Goal: Communication & Community: Connect with others

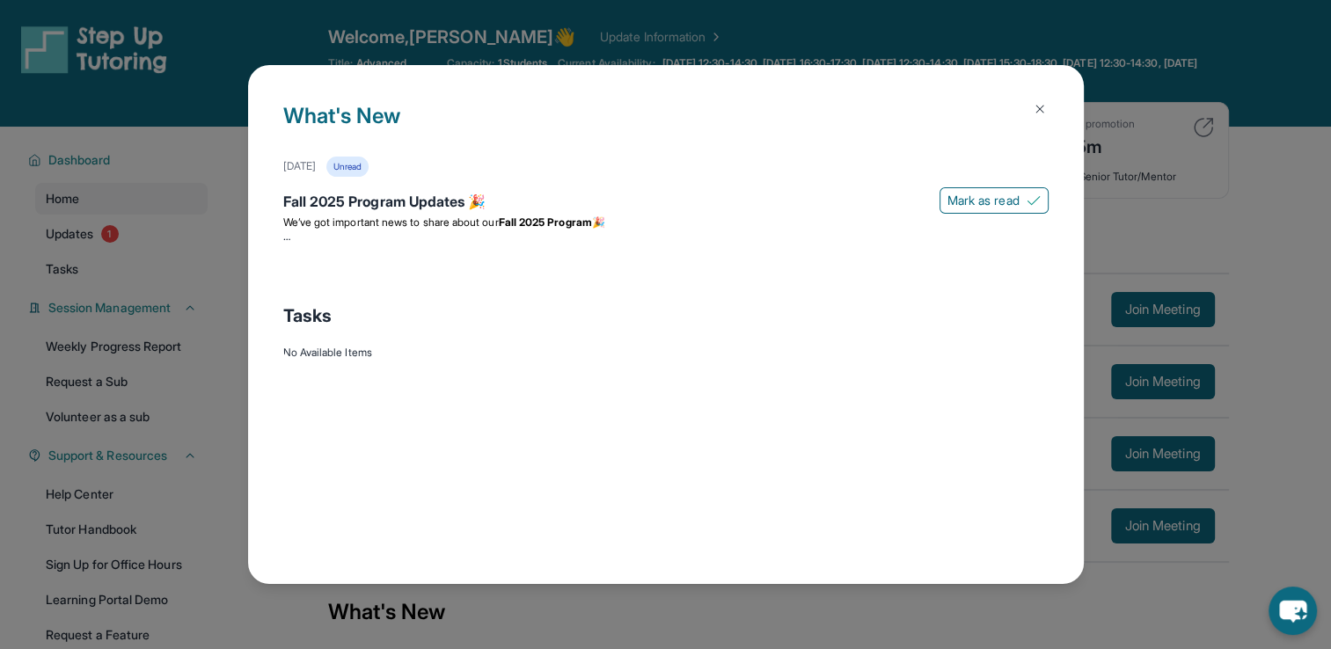
click at [1039, 109] on img at bounding box center [1040, 109] width 14 height 14
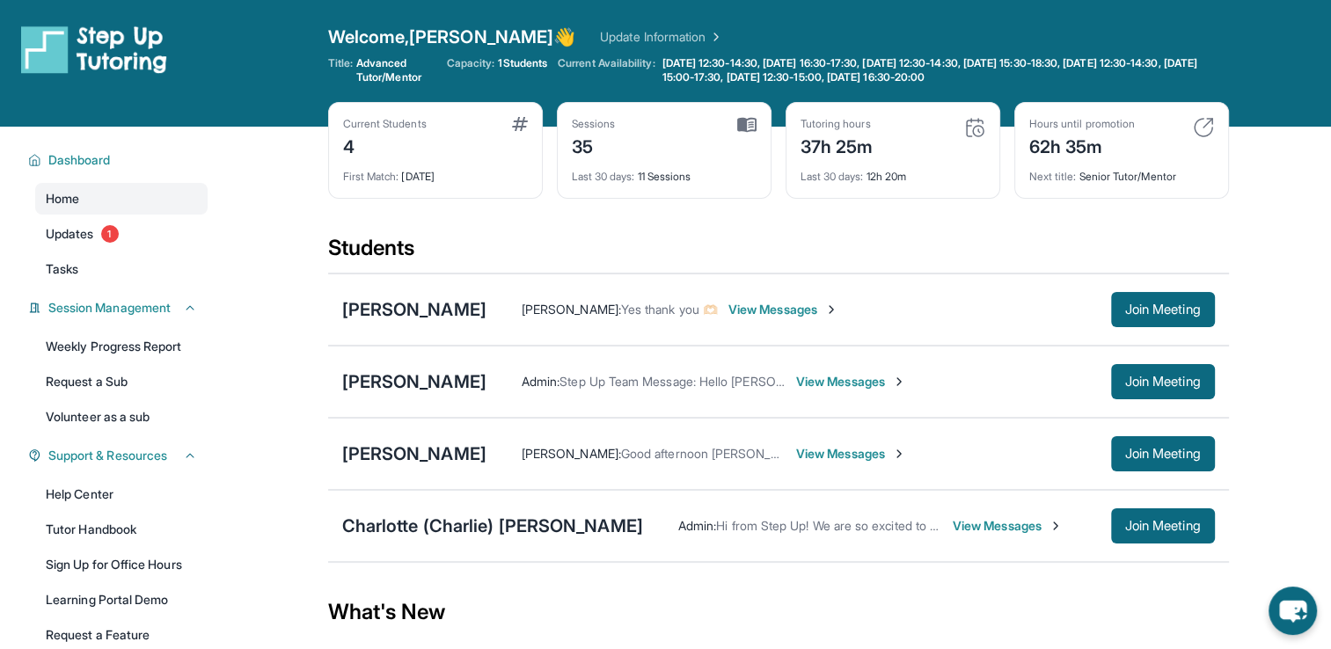
click at [953, 523] on span "View Messages" at bounding box center [1008, 526] width 110 height 18
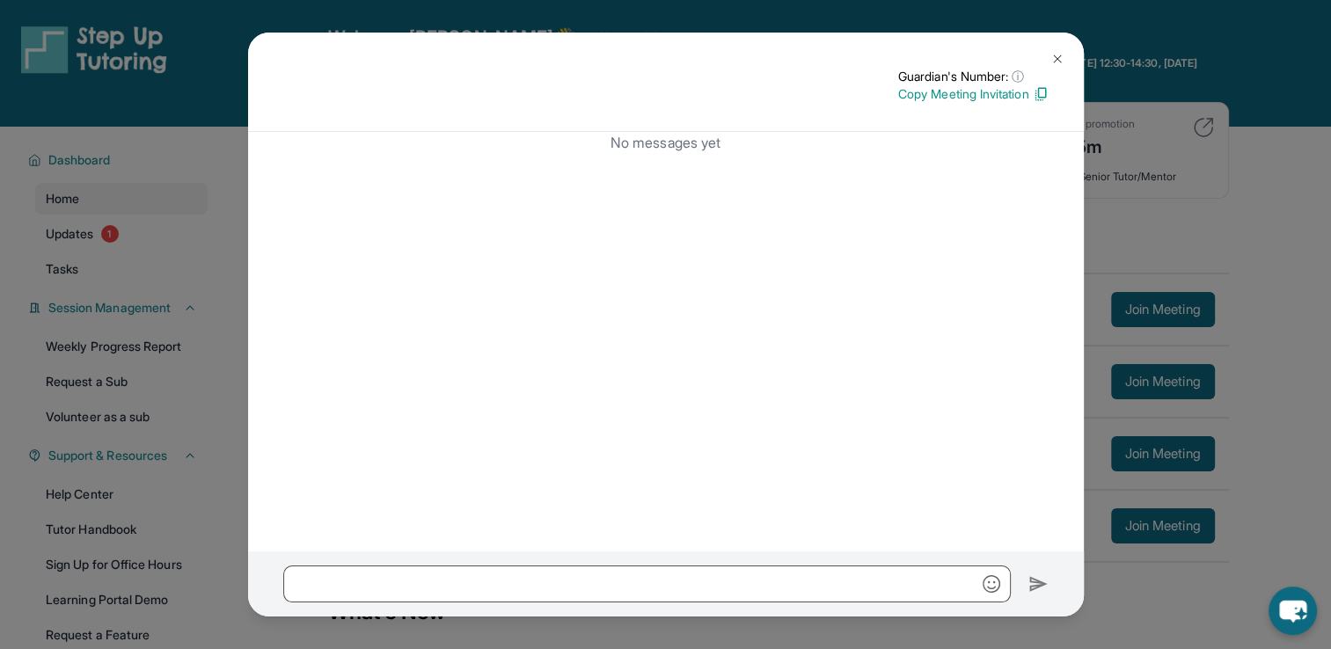
click at [1066, 61] on button at bounding box center [1057, 58] width 35 height 35
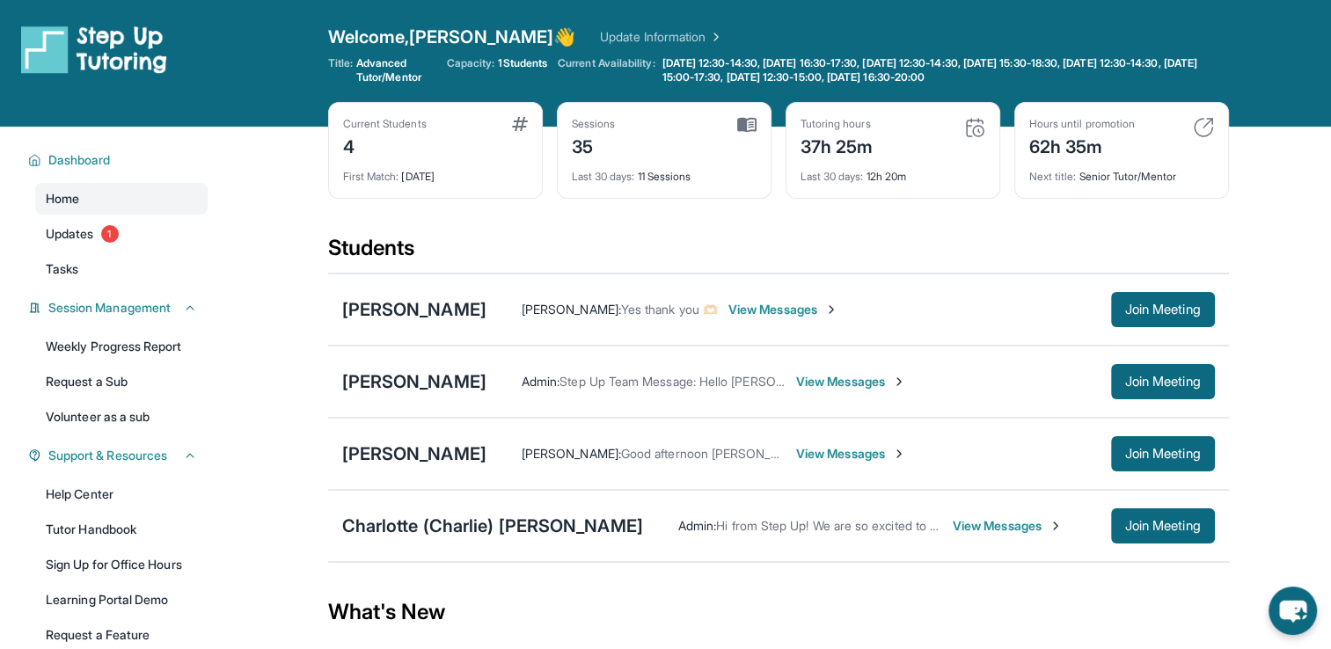
click at [775, 299] on div "[PERSON_NAME] : Yes thank you 🫶🏻 View Messages Join Meeting" at bounding box center [851, 309] width 729 height 35
click at [778, 319] on div "[PERSON_NAME] : Yes thank you 🫶🏻 View Messages Join Meeting" at bounding box center [851, 309] width 729 height 35
click at [778, 308] on span "View Messages" at bounding box center [784, 310] width 110 height 18
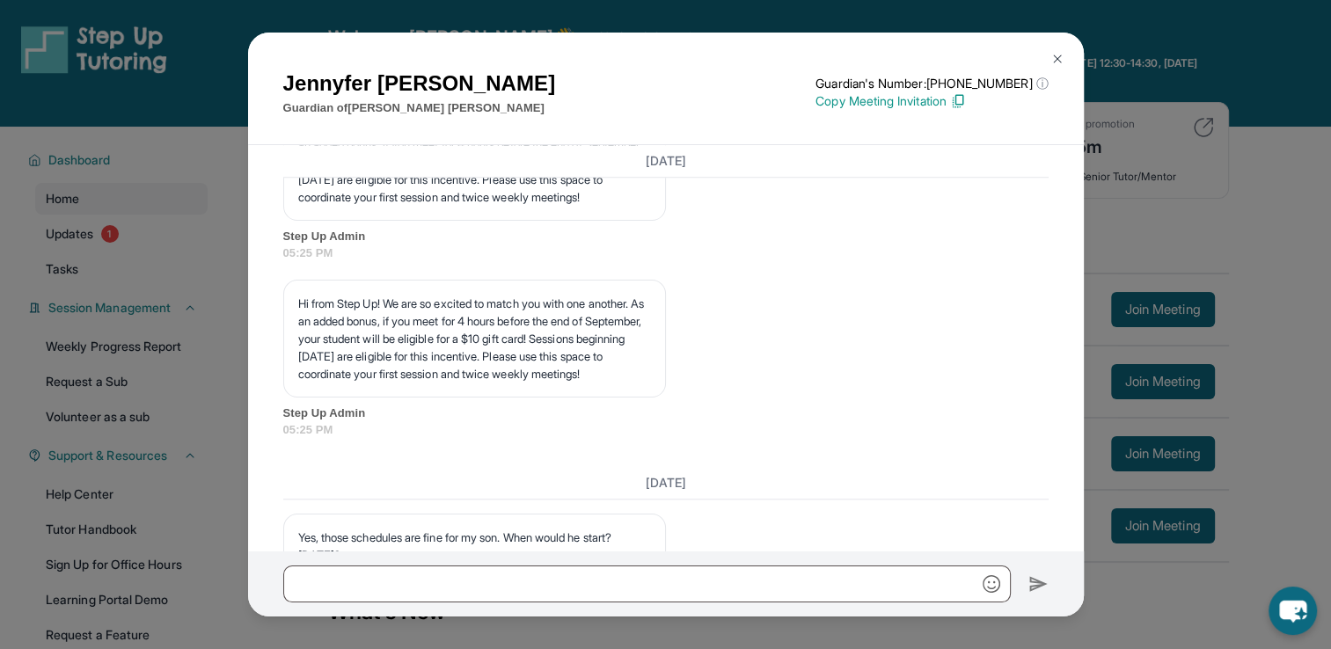
scroll to position [1933, 0]
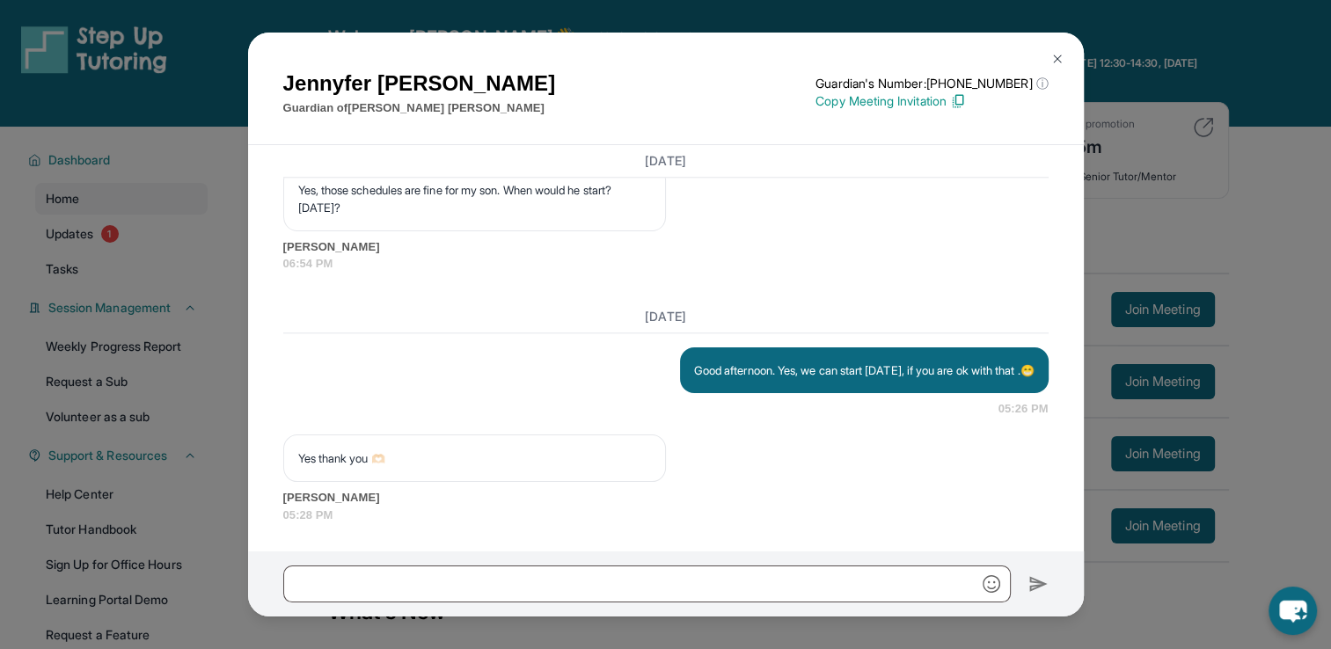
click at [1060, 62] on img at bounding box center [1058, 59] width 14 height 14
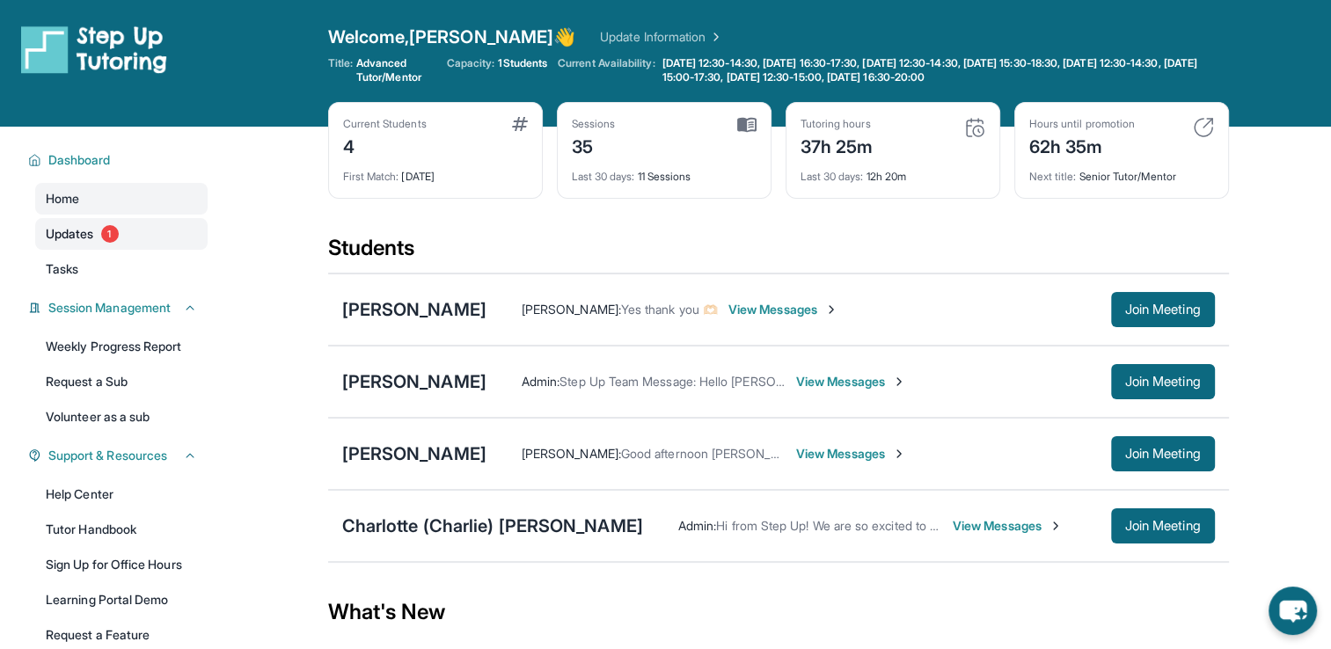
click at [80, 234] on span "Updates" at bounding box center [70, 234] width 48 height 18
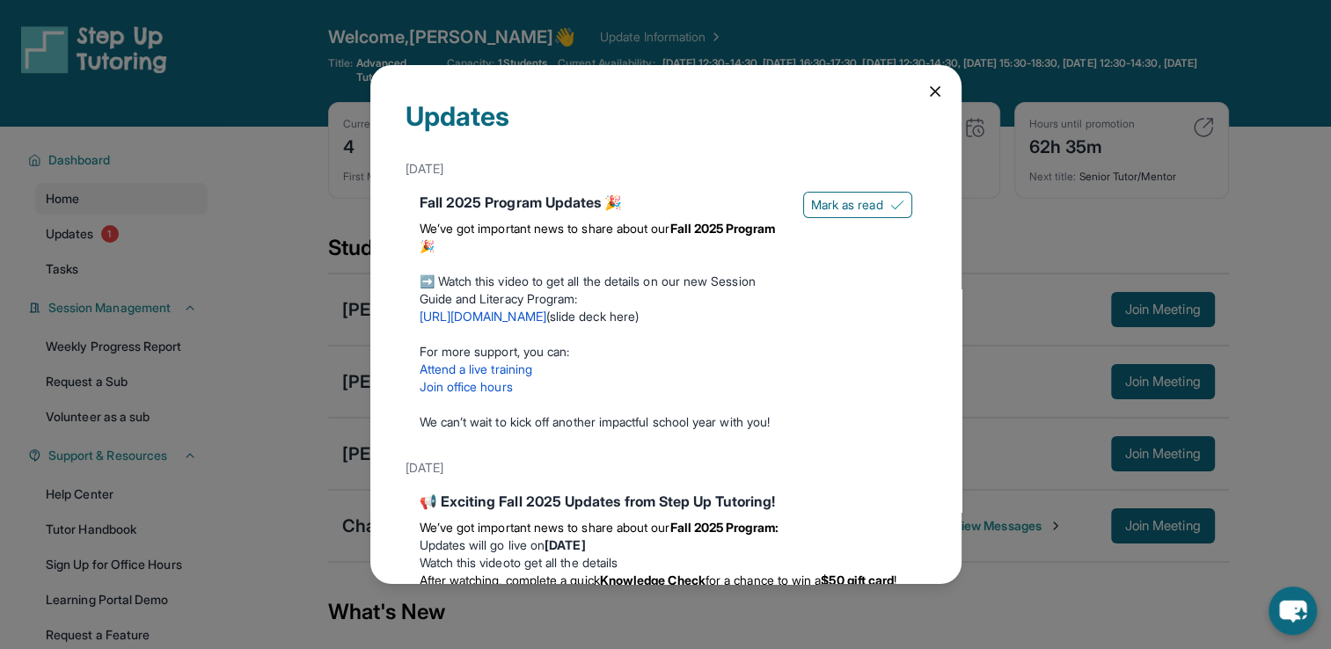
click at [546, 315] on link "[URL][DOMAIN_NAME]" at bounding box center [483, 316] width 127 height 15
click at [931, 94] on icon at bounding box center [935, 91] width 9 height 9
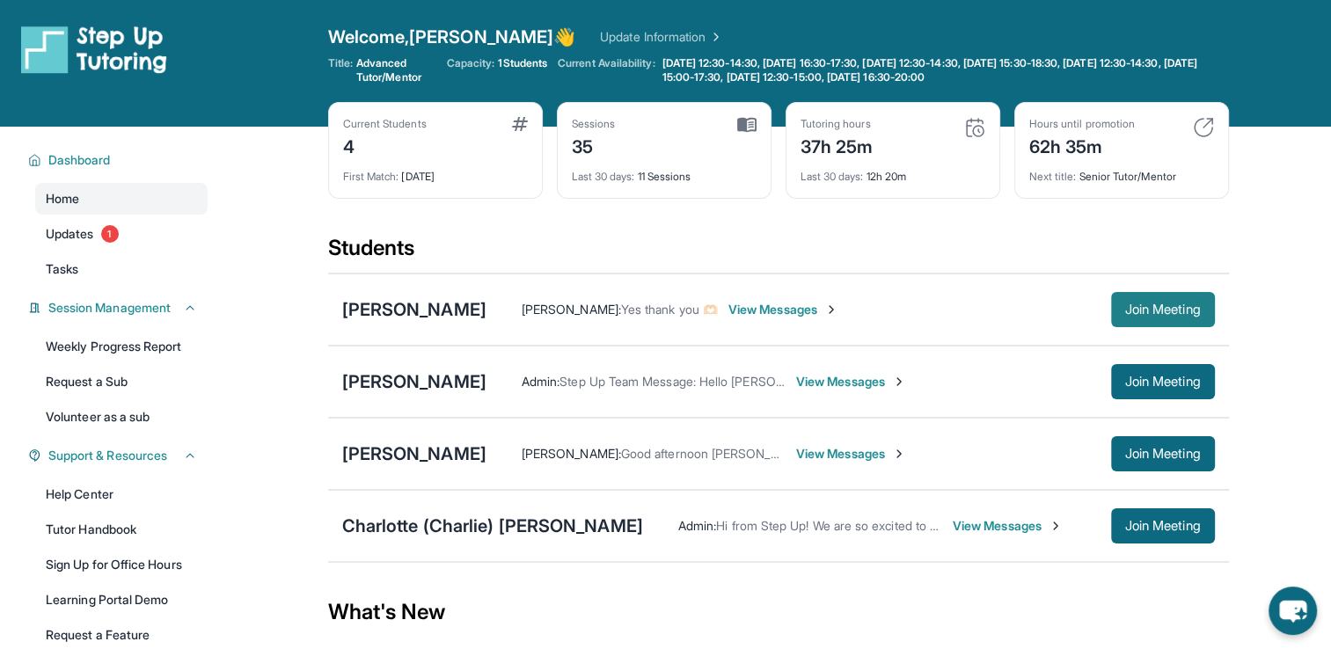
click at [1175, 319] on button "Join Meeting" at bounding box center [1163, 309] width 104 height 35
click at [407, 304] on div "[PERSON_NAME]" at bounding box center [414, 309] width 144 height 25
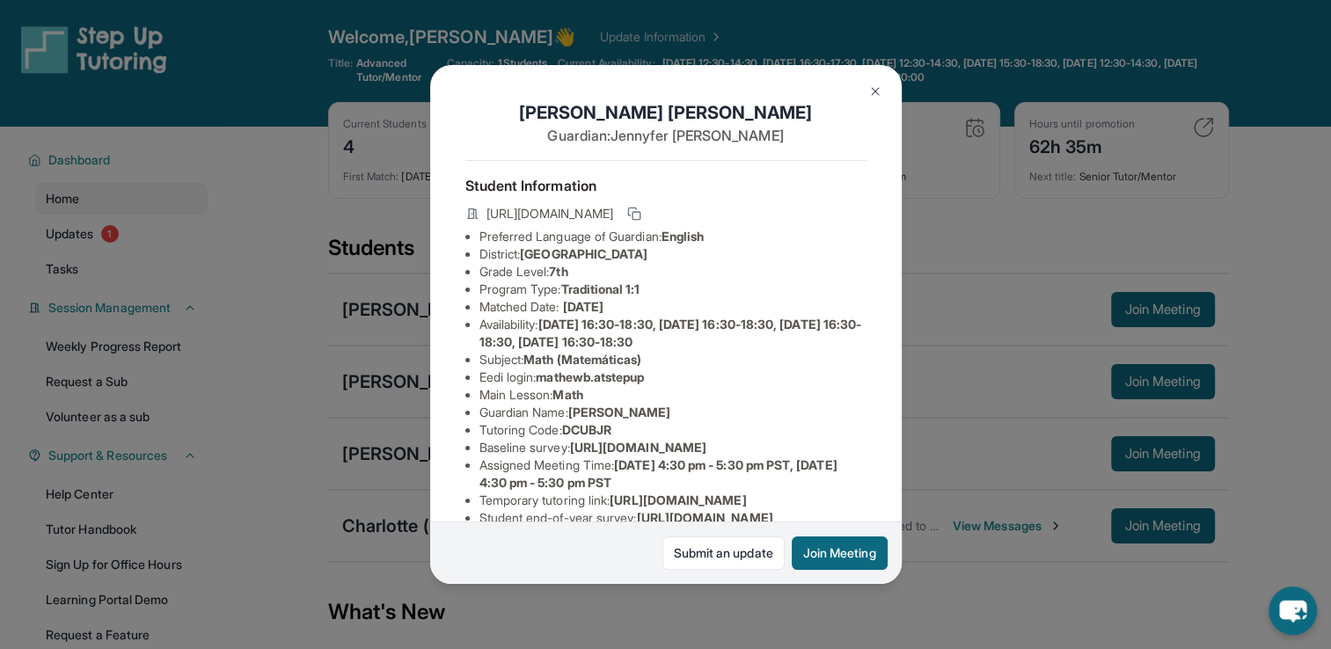
click at [884, 96] on button at bounding box center [875, 91] width 35 height 35
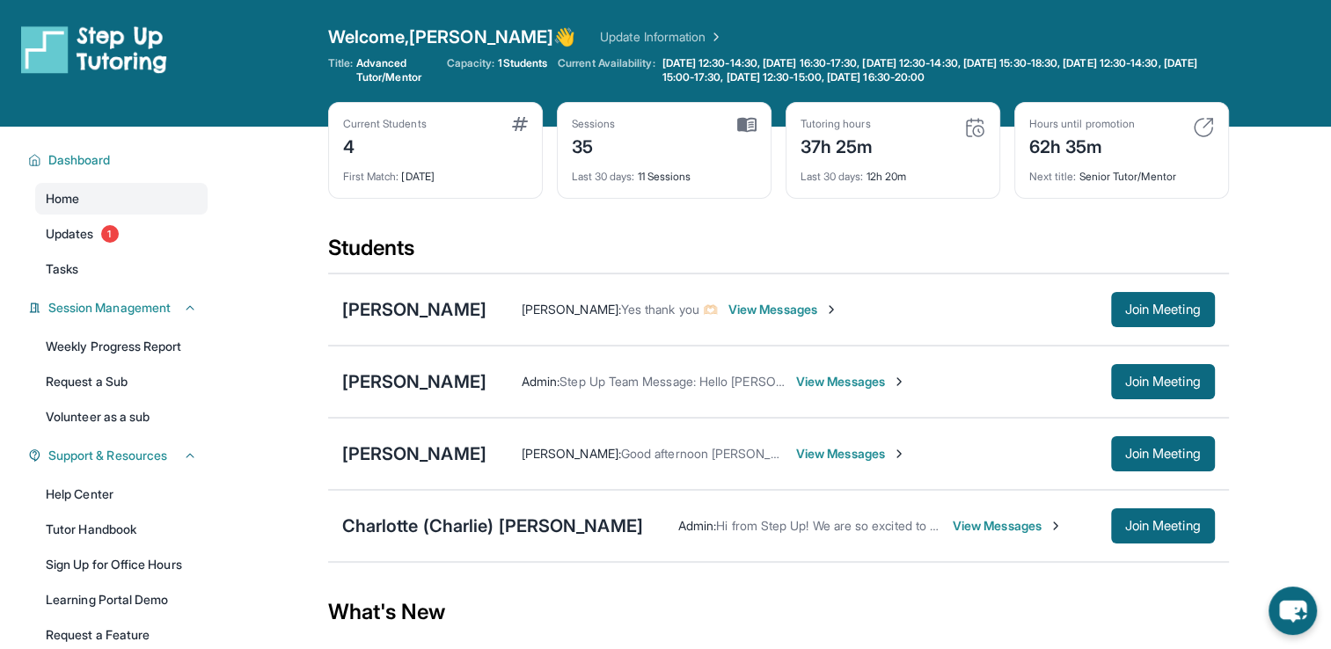
click at [953, 517] on span "View Messages" at bounding box center [1008, 526] width 110 height 18
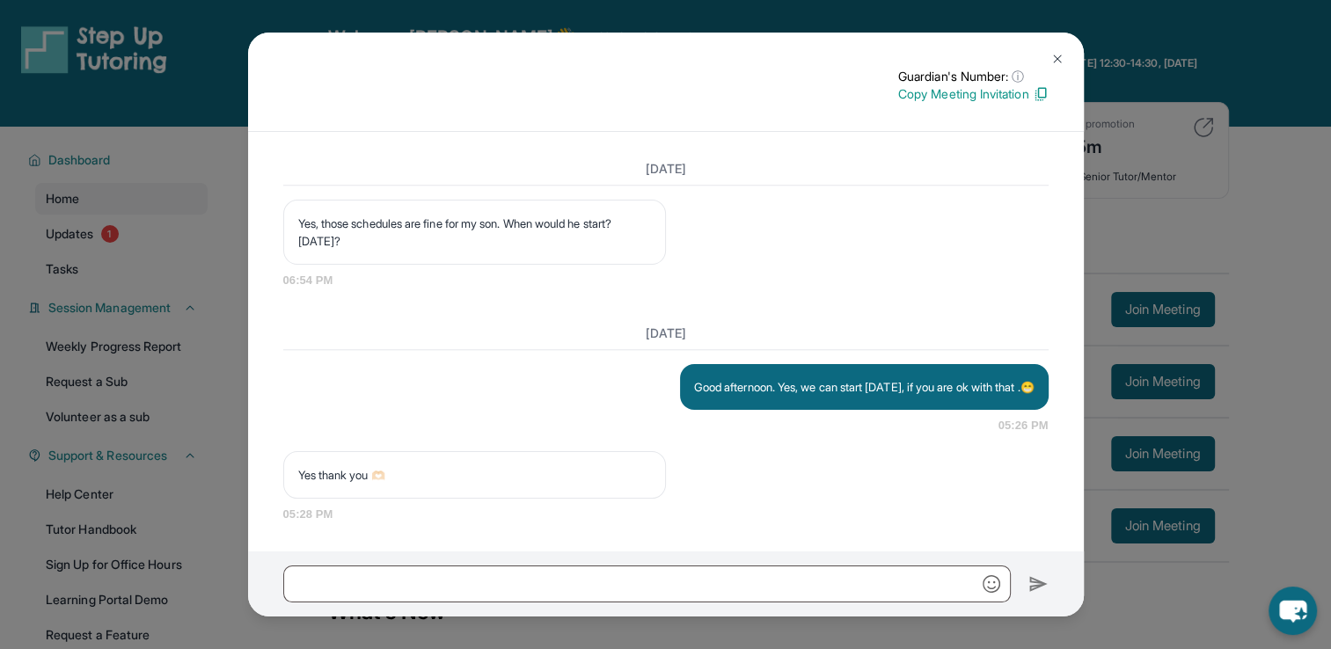
scroll to position [1886, 0]
click at [1054, 62] on img at bounding box center [1058, 59] width 14 height 14
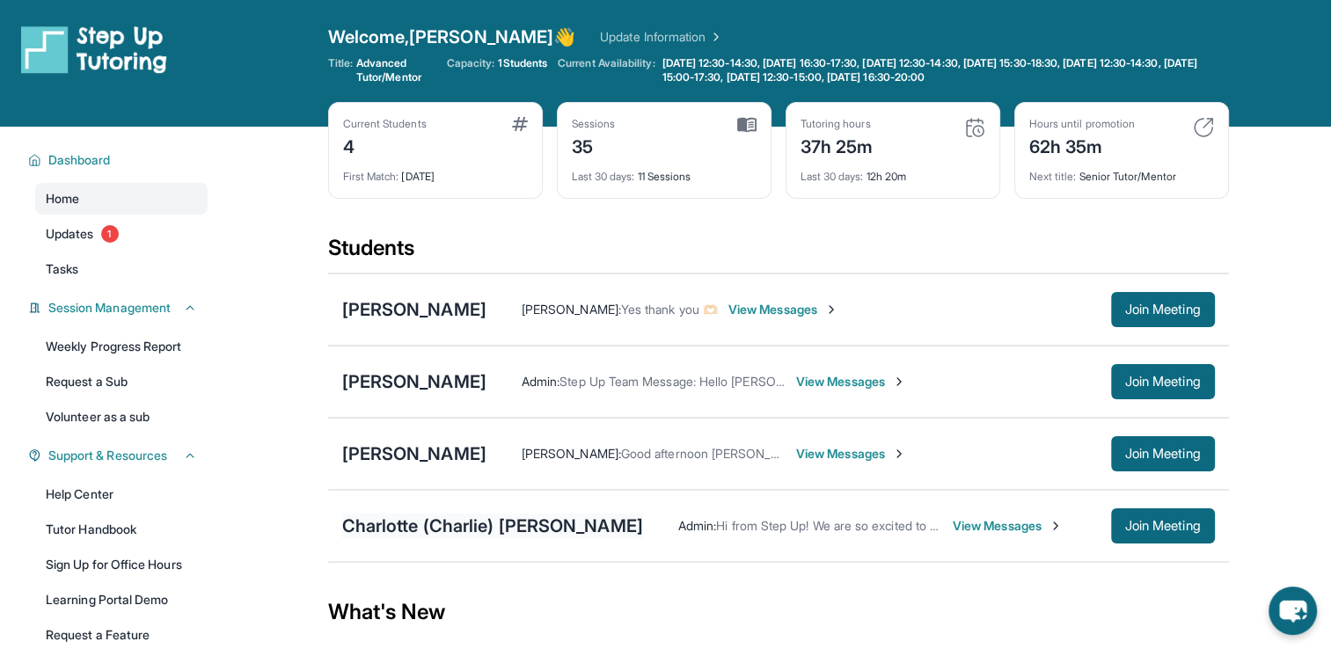
click at [506, 533] on div "Charlotte (Charlie) [PERSON_NAME]" at bounding box center [492, 526] width 301 height 25
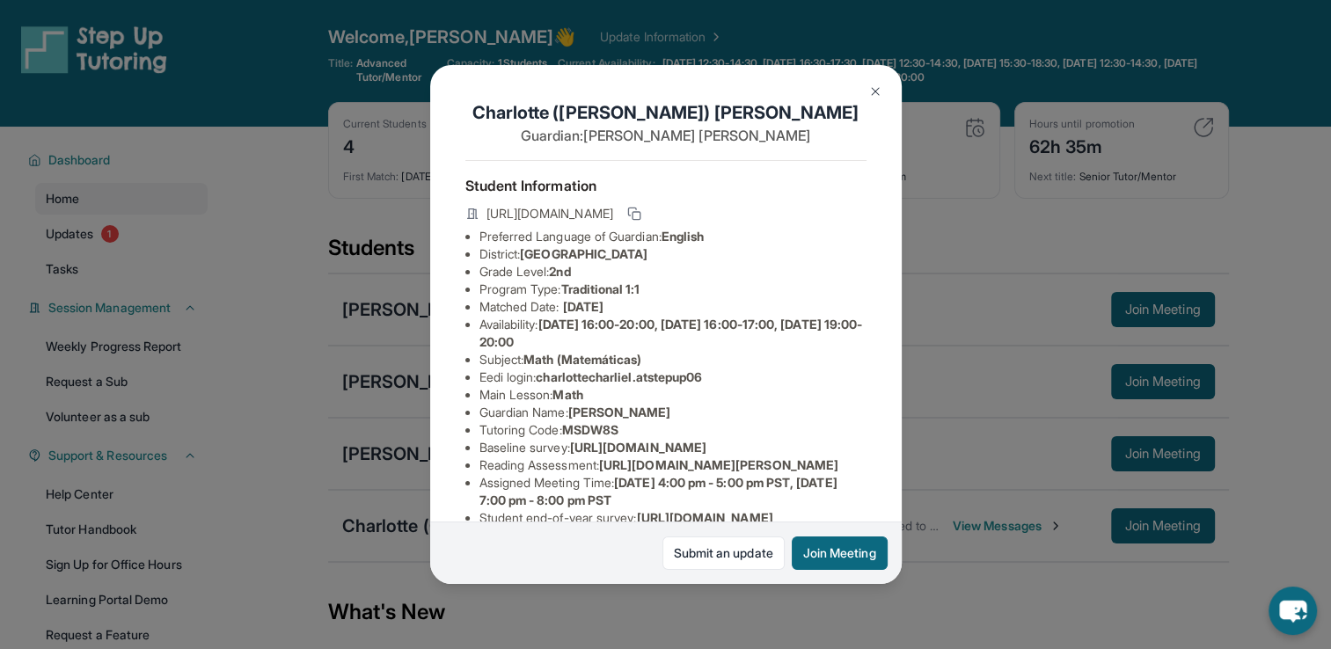
click at [869, 89] on img at bounding box center [876, 91] width 14 height 14
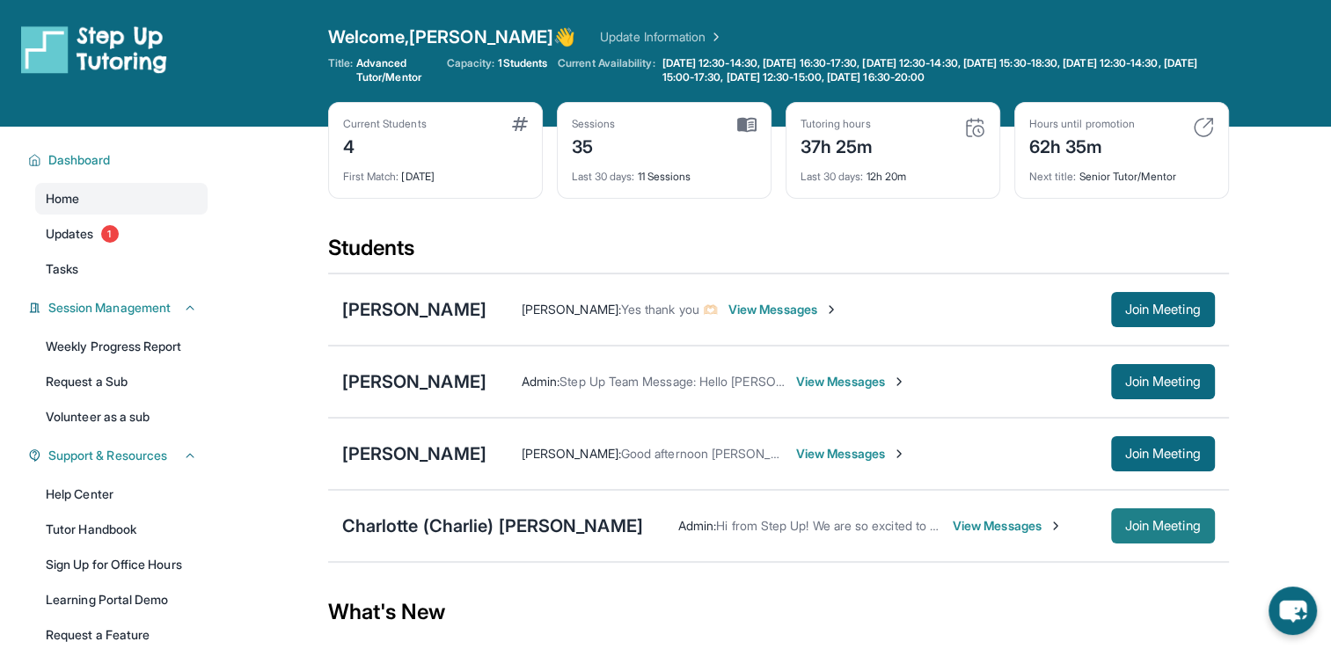
click at [1143, 525] on span "Join Meeting" at bounding box center [1164, 526] width 76 height 11
click at [796, 452] on span "View Messages" at bounding box center [851, 454] width 110 height 18
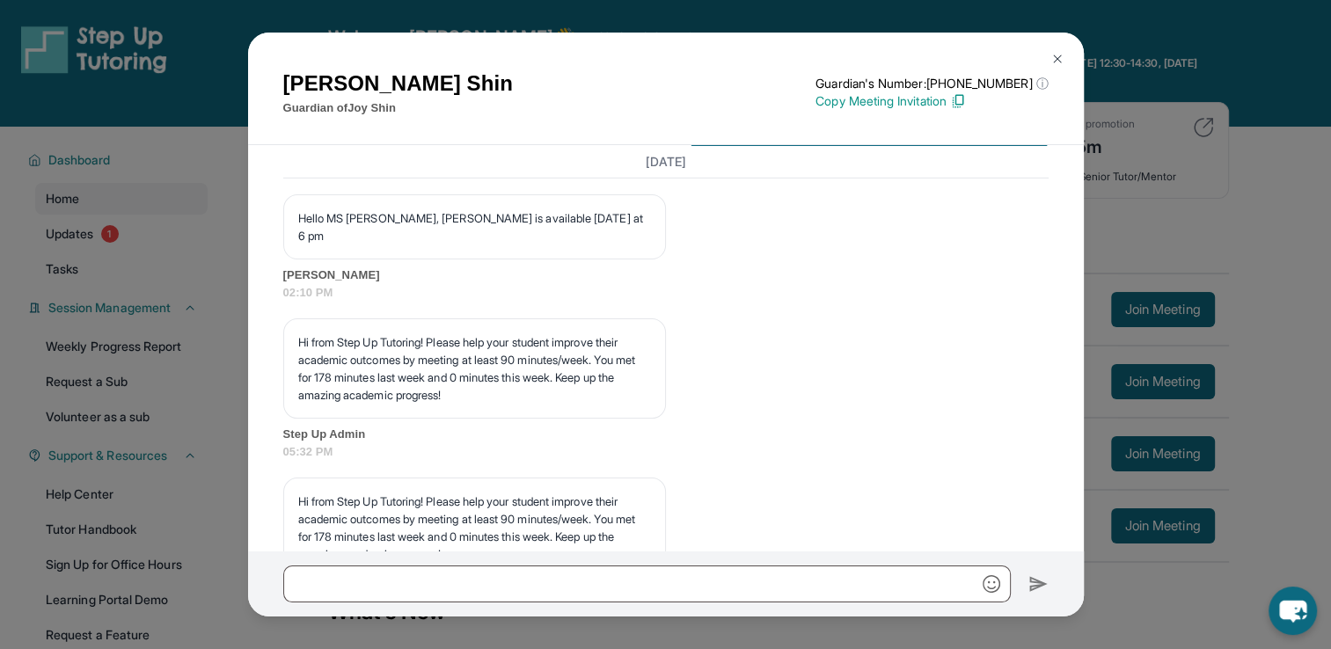
scroll to position [23586, 0]
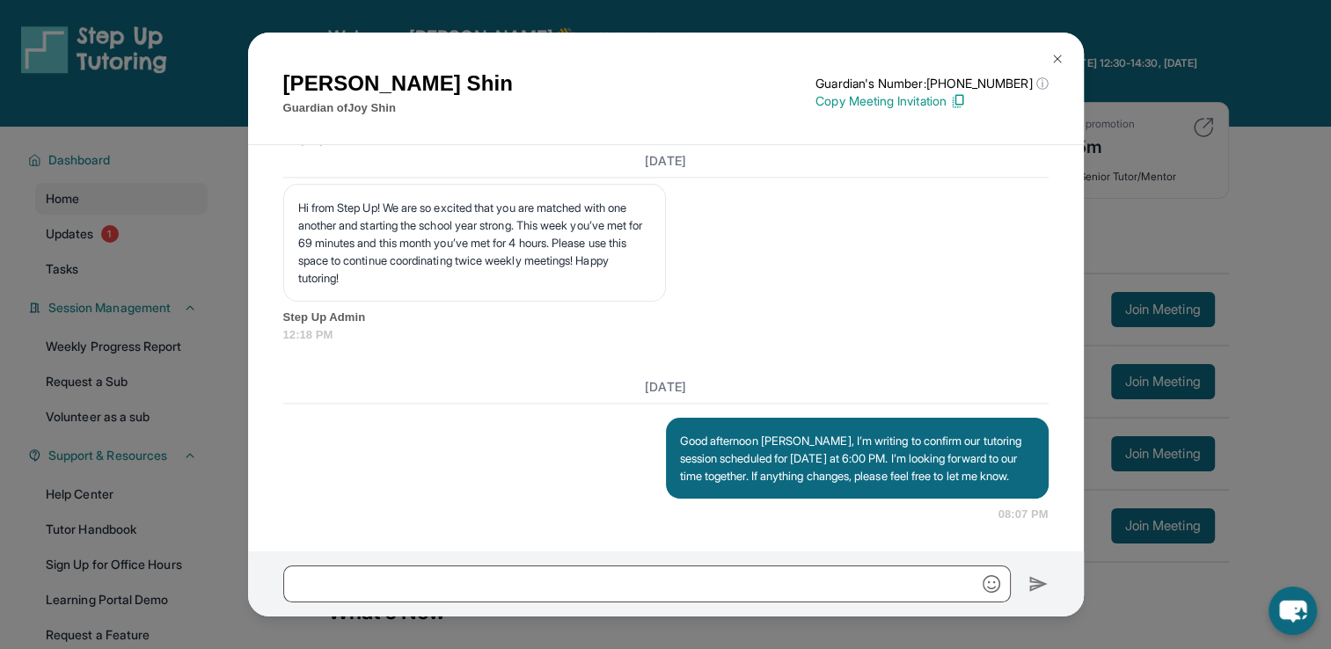
click at [1054, 55] on img at bounding box center [1058, 59] width 14 height 14
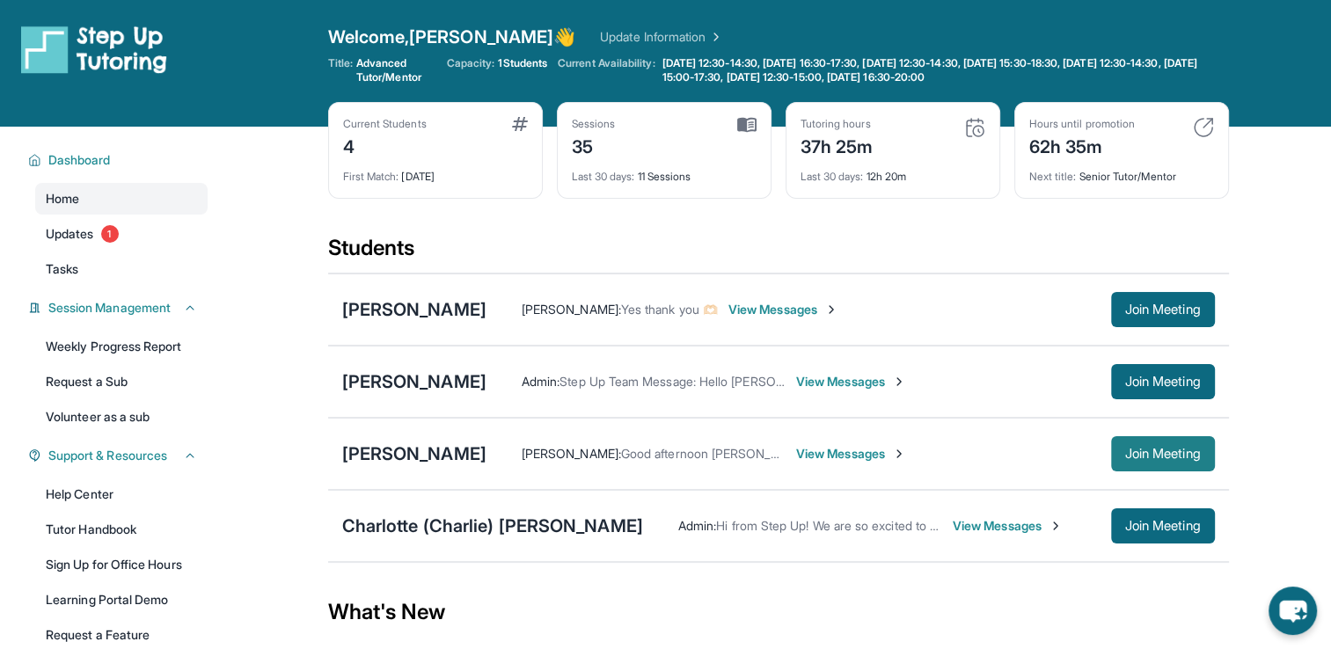
click at [1137, 455] on span "Join Meeting" at bounding box center [1164, 454] width 76 height 11
click at [1193, 315] on span "Join Meeting" at bounding box center [1164, 309] width 76 height 11
